Goal: Task Accomplishment & Management: Manage account settings

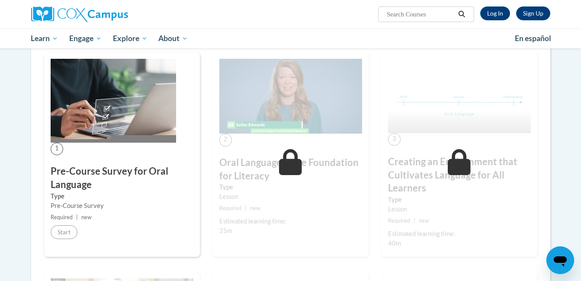
scroll to position [89, 0]
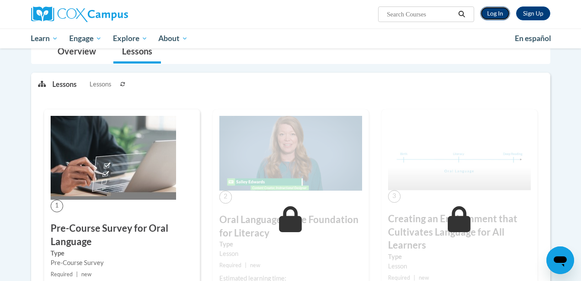
click at [506, 12] on link "Log In" at bounding box center [495, 13] width 30 height 14
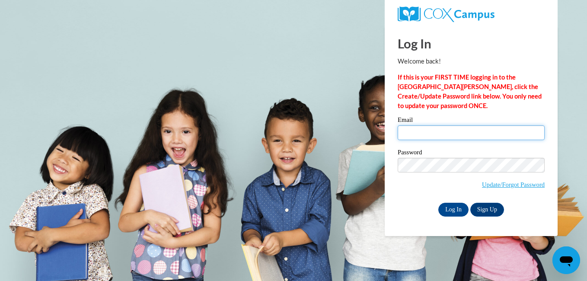
click at [428, 136] on input "Email" at bounding box center [471, 132] width 147 height 15
type input "whitneyh@ymcaatlanta.org"
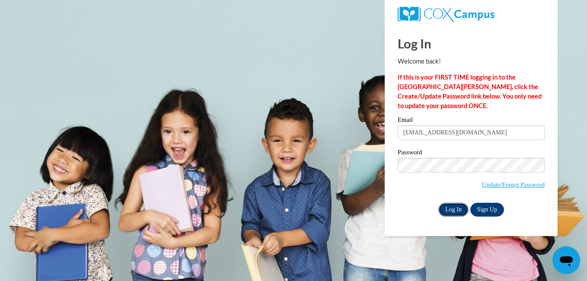
click at [454, 212] on input "Log In" at bounding box center [454, 210] width 30 height 14
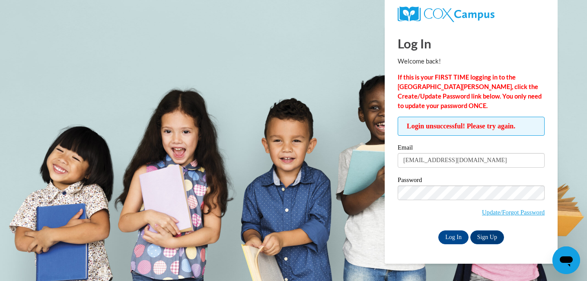
click at [455, 203] on span "Update/Forgot Password" at bounding box center [471, 204] width 147 height 36
drag, startPoint x: 479, startPoint y: 162, endPoint x: 405, endPoint y: 140, distance: 77.2
click at [406, 140] on div "Login unsuccessful! Please try again. Please enter your email! Please enter you…" at bounding box center [471, 180] width 147 height 127
type input "w"
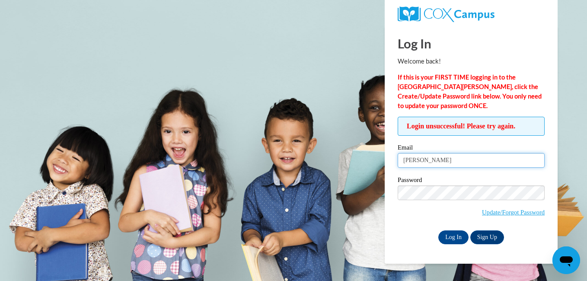
type input "hollis.whit85@gmail.com"
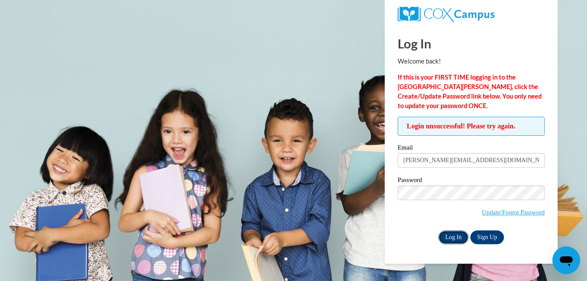
click at [461, 240] on input "Log In" at bounding box center [454, 238] width 30 height 14
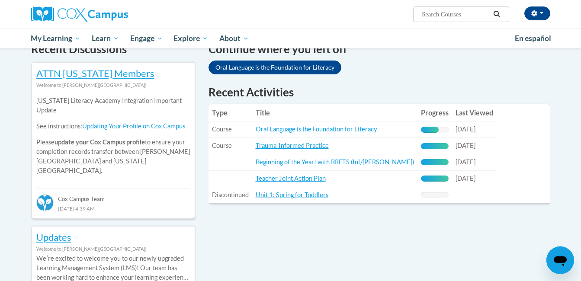
scroll to position [30, 0]
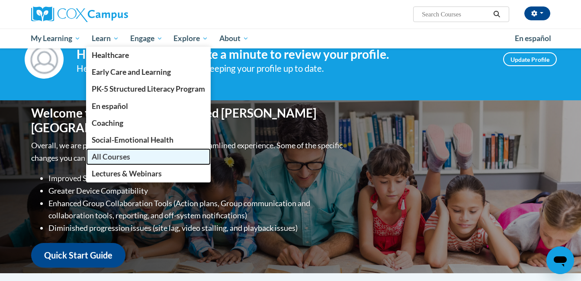
click at [118, 154] on span "All Courses" at bounding box center [111, 156] width 38 height 9
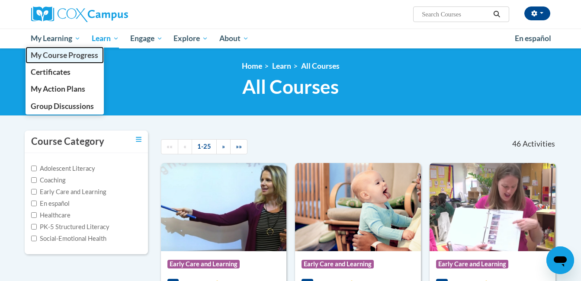
click at [58, 59] on span "My Course Progress" at bounding box center [64, 55] width 67 height 9
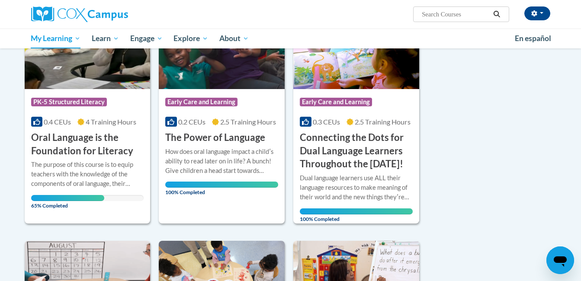
scroll to position [156, 0]
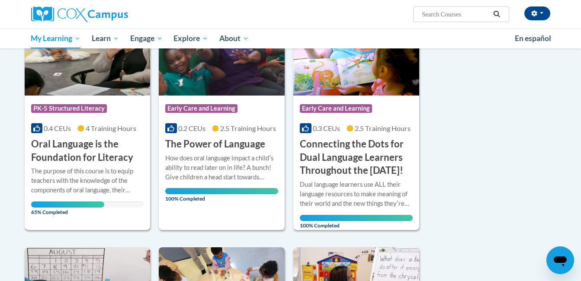
click at [101, 152] on h3 "Oral Language is the Foundation for Literacy" at bounding box center [87, 151] width 113 height 27
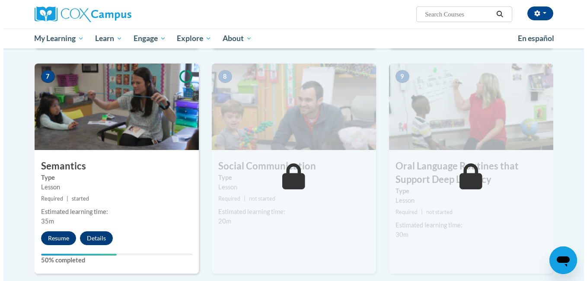
scroll to position [640, 0]
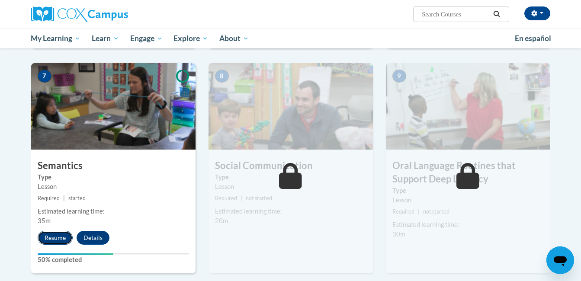
click at [58, 238] on button "Resume" at bounding box center [55, 238] width 35 height 14
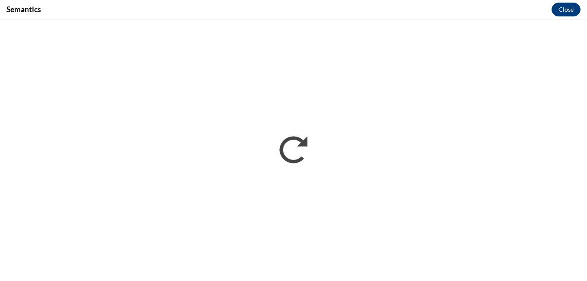
scroll to position [0, 0]
